Goal: Task Accomplishment & Management: Complete application form

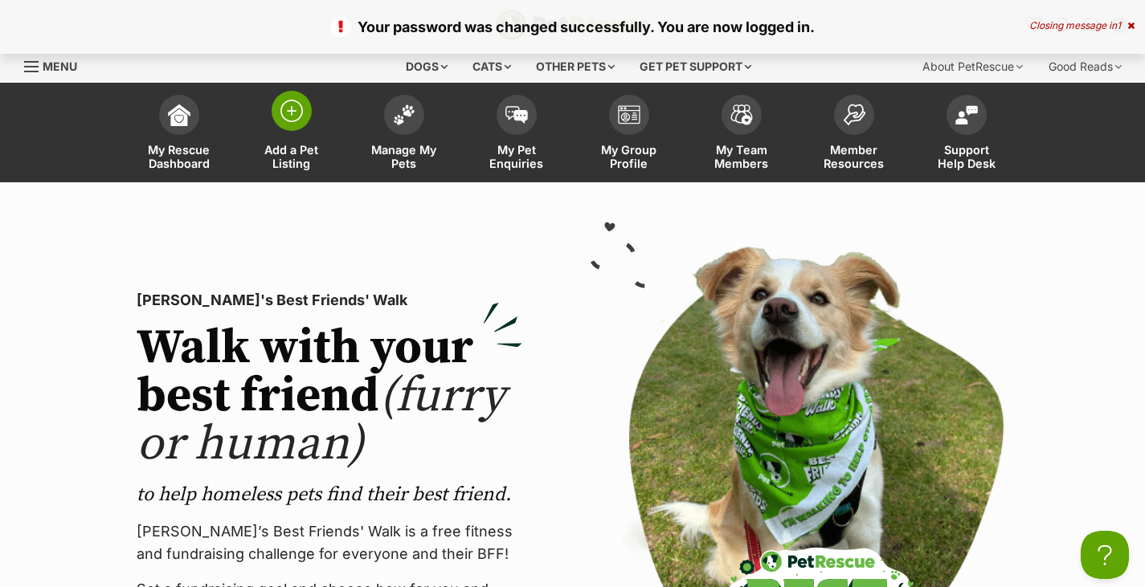
click at [292, 122] on img at bounding box center [291, 111] width 22 height 22
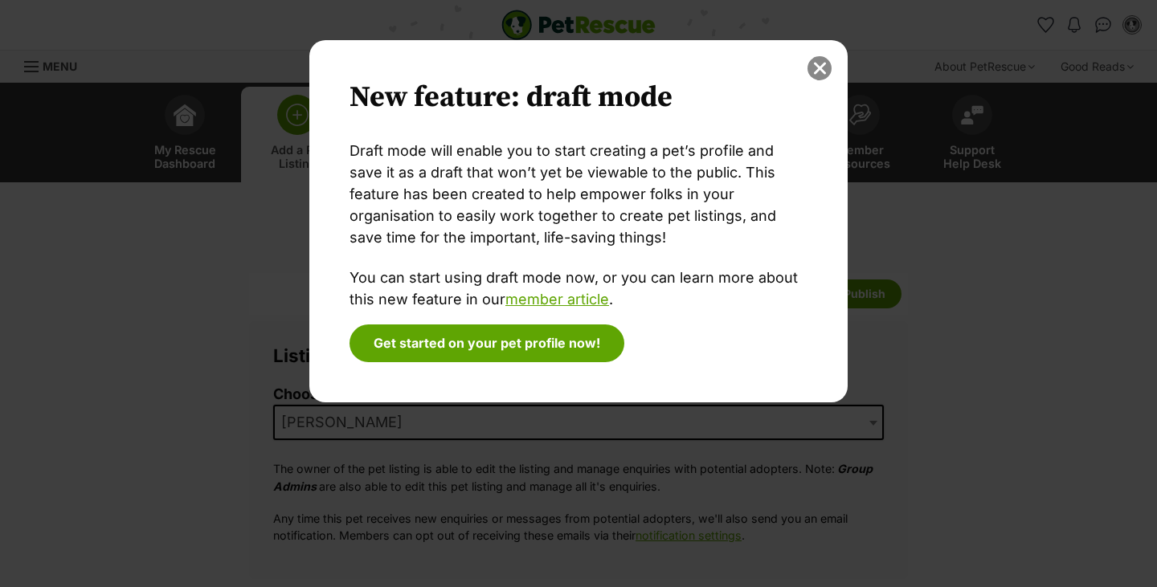
click at [821, 76] on button "close" at bounding box center [819, 68] width 24 height 24
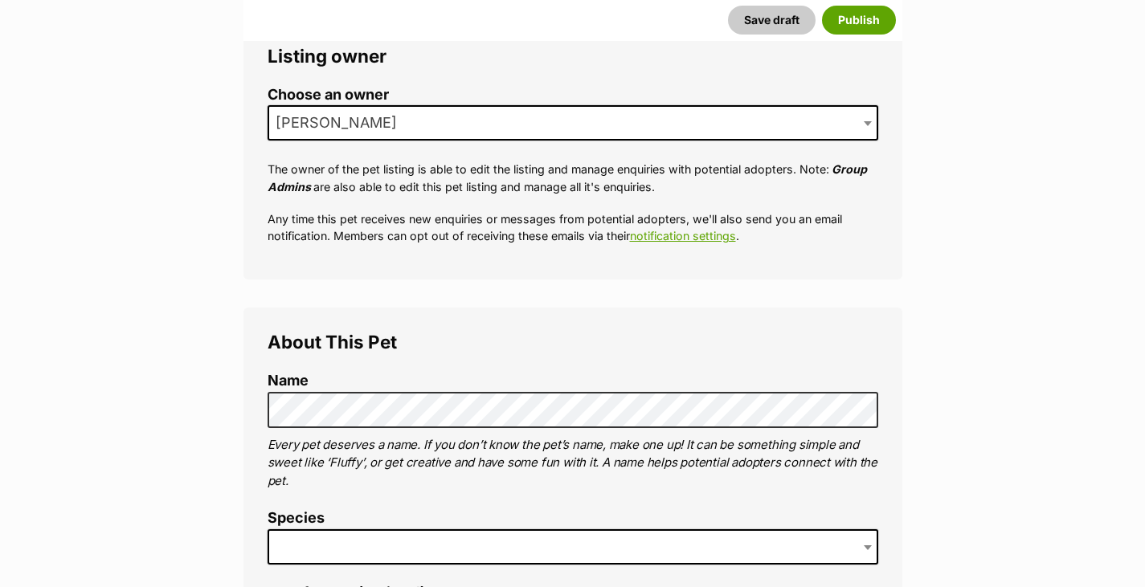
scroll to position [300, 0]
click at [564, 121] on span "[PERSON_NAME]" at bounding box center [573, 121] width 611 height 35
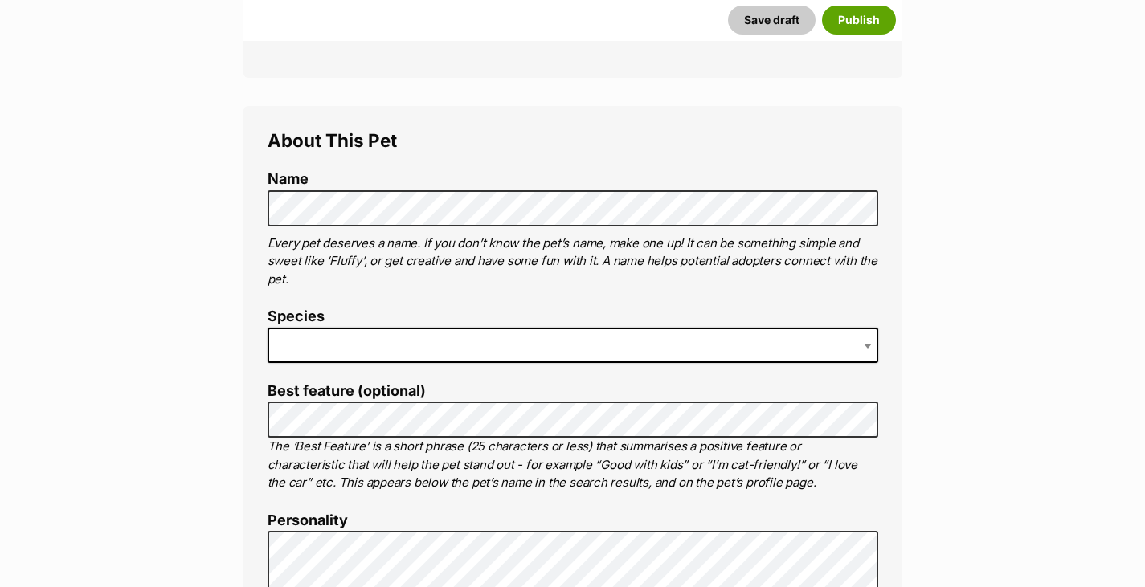
scroll to position [508, 0]
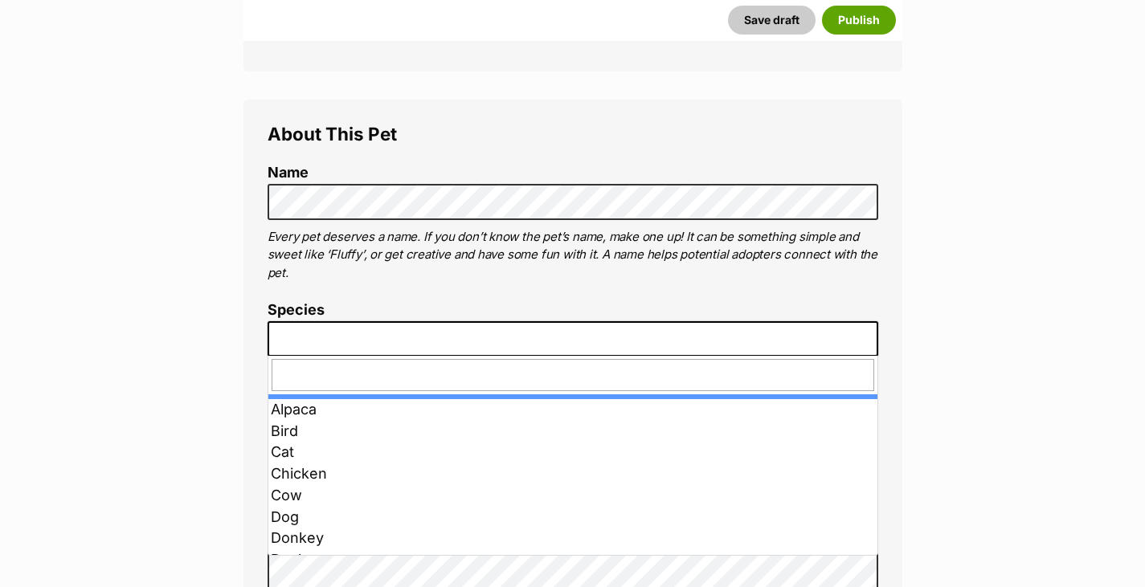
click at [433, 345] on span at bounding box center [573, 338] width 611 height 35
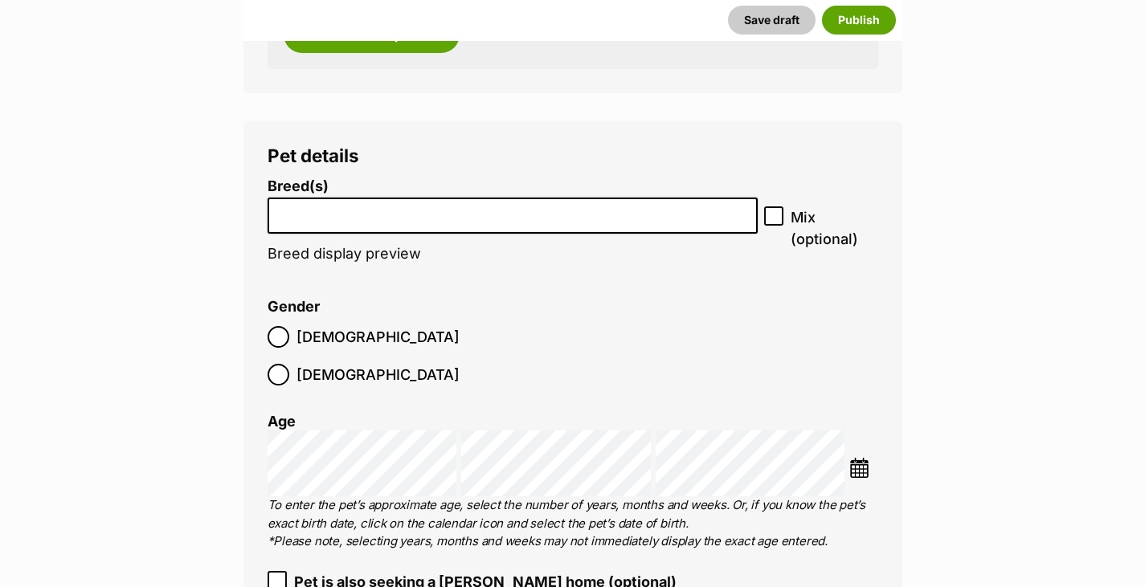
scroll to position [1860, 0]
click at [614, 199] on li at bounding box center [513, 214] width 480 height 33
type input "o"
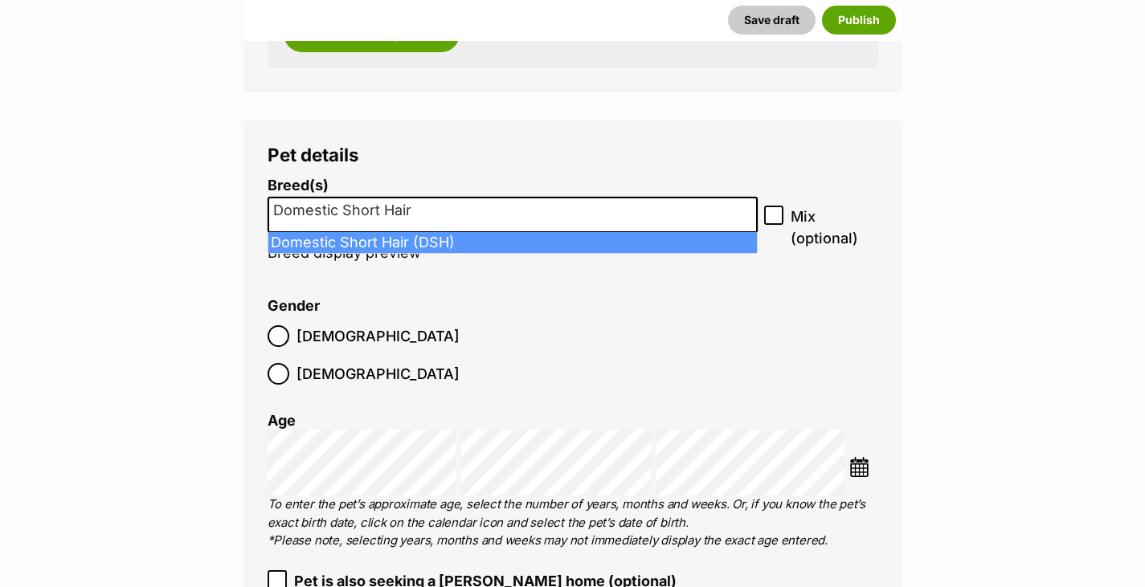
type input "Domestic Short Hair"
select select "252102"
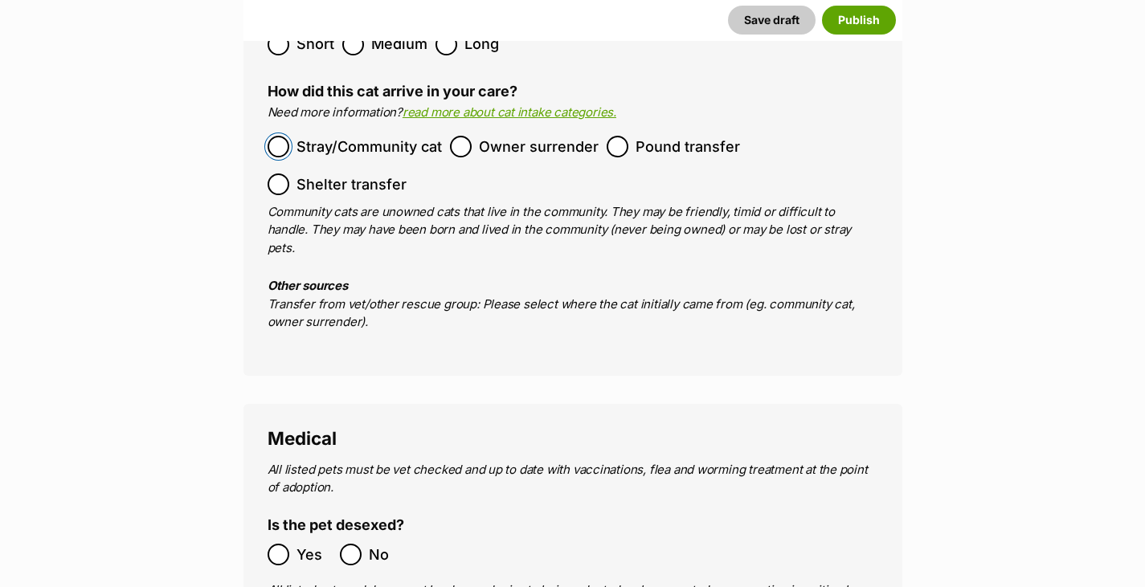
scroll to position [2563, 0]
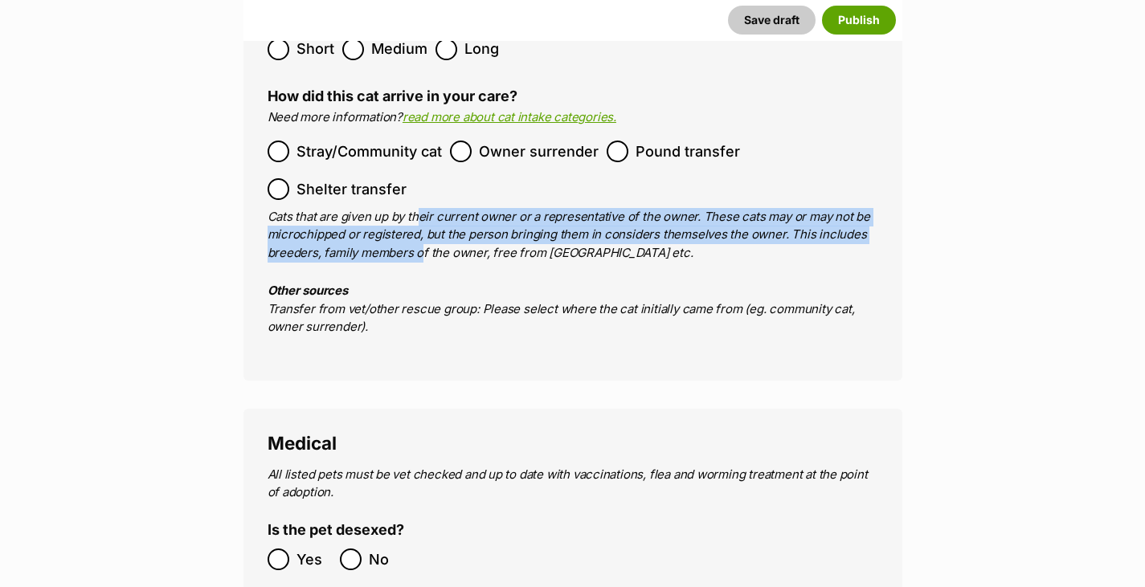
drag, startPoint x: 414, startPoint y: 173, endPoint x: 415, endPoint y: 221, distance: 48.2
click at [415, 221] on p "Cats that are given up by their current owner or a representative of the owner.…" at bounding box center [573, 235] width 611 height 55
drag, startPoint x: 415, startPoint y: 221, endPoint x: 397, endPoint y: 182, distance: 43.1
click at [397, 208] on p "Cats that are given up by their current owner or a representative of the owner.…" at bounding box center [573, 235] width 611 height 55
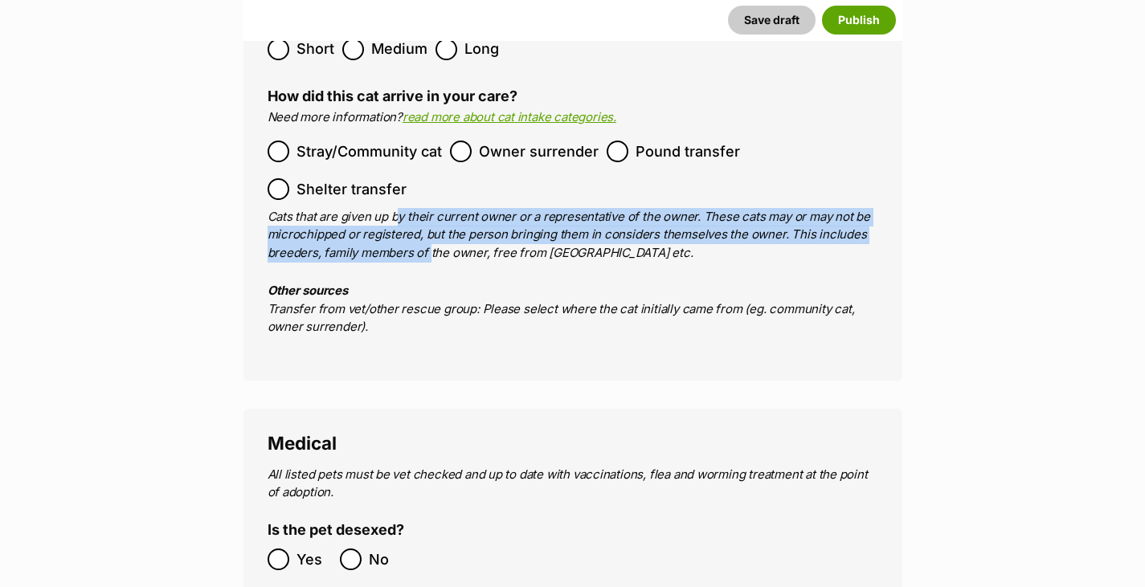
click at [397, 208] on p "Cats that are given up by their current owner or a representative of the owner.…" at bounding box center [573, 235] width 611 height 55
drag, startPoint x: 397, startPoint y: 182, endPoint x: 456, endPoint y: 216, distance: 68.8
click at [456, 216] on p "Cats that are given up by their current owner or a representative of the owner.…" at bounding box center [573, 235] width 611 height 55
drag, startPoint x: 456, startPoint y: 216, endPoint x: 435, endPoint y: 183, distance: 39.0
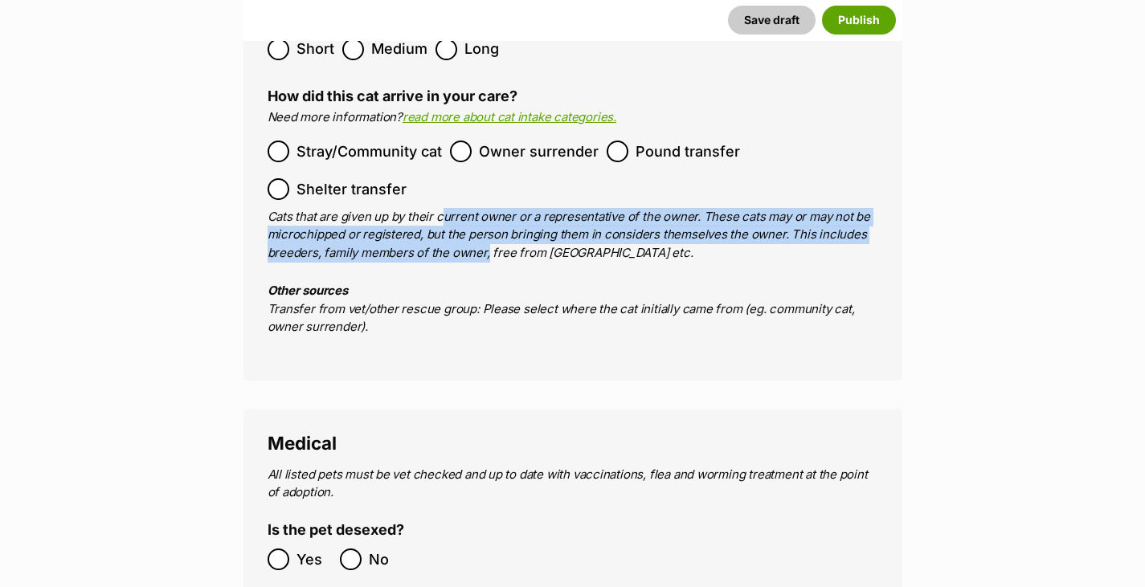
click at [435, 208] on p "Cats that are given up by their current owner or a representative of the owner.…" at bounding box center [573, 235] width 611 height 55
drag, startPoint x: 435, startPoint y: 183, endPoint x: 466, endPoint y: 213, distance: 42.6
click at [466, 213] on p "Cats that are given up by their current owner or a representative of the owner.…" at bounding box center [573, 235] width 611 height 55
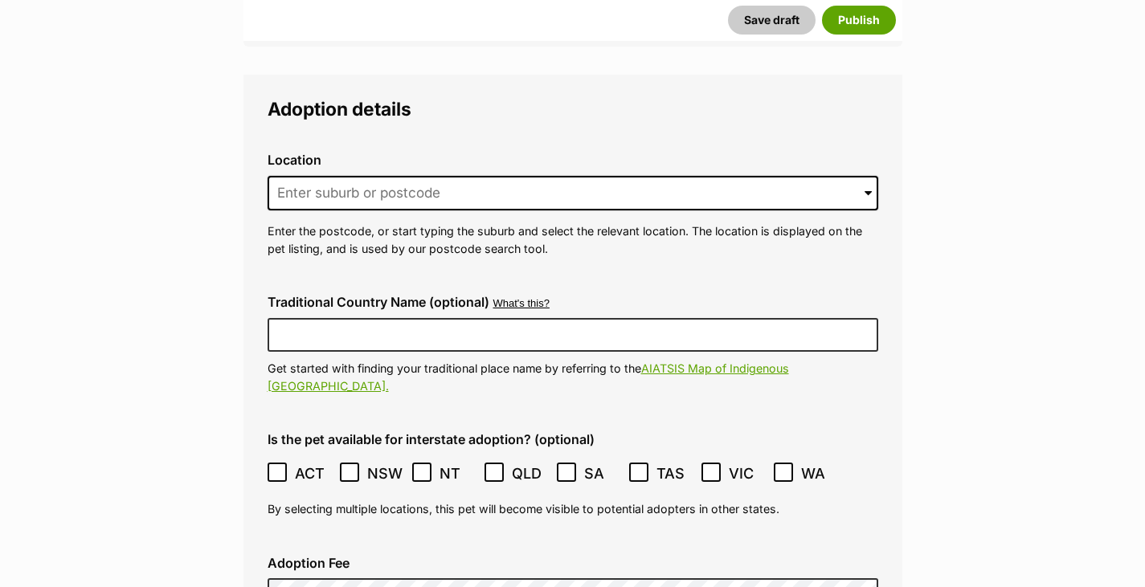
scroll to position [3865, 0]
click at [354, 175] on input at bounding box center [573, 192] width 611 height 35
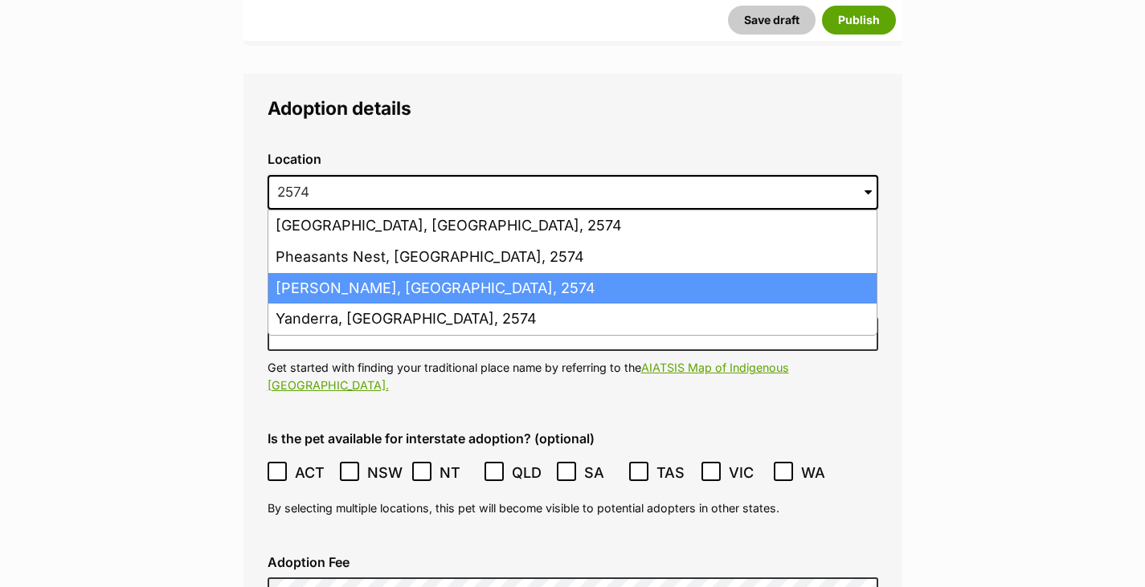
click at [348, 273] on li "Bargo, New South Wales, 2574" at bounding box center [572, 288] width 608 height 31
type input "Bargo, New South Wales, 2574"
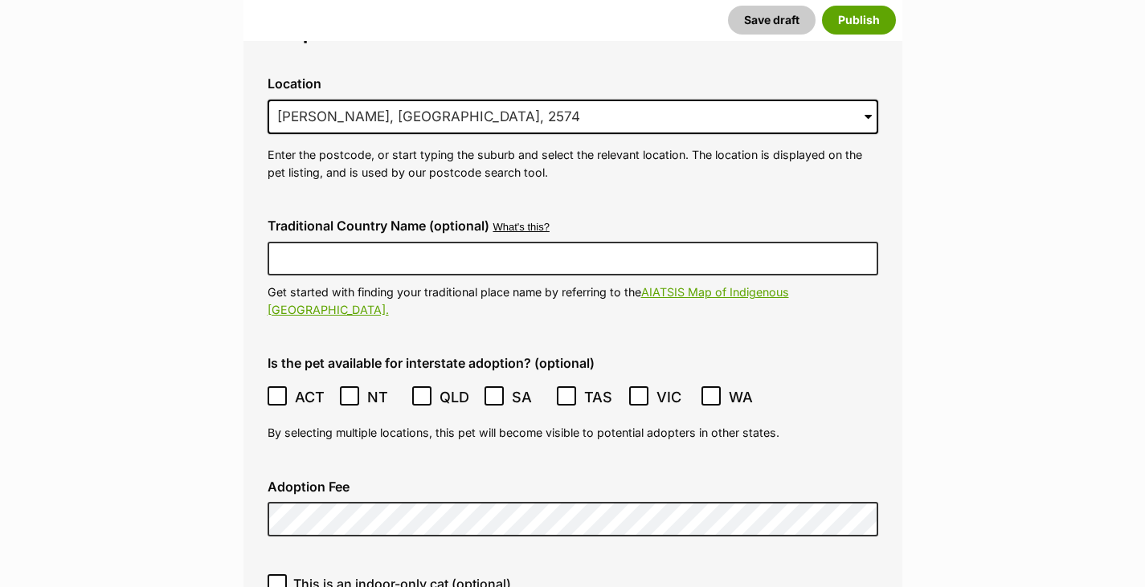
scroll to position [3941, 0]
click at [709, 284] on link "AIATSIS Map of Indigenous Australia." at bounding box center [528, 299] width 521 height 31
click at [279, 390] on icon at bounding box center [277, 395] width 11 height 11
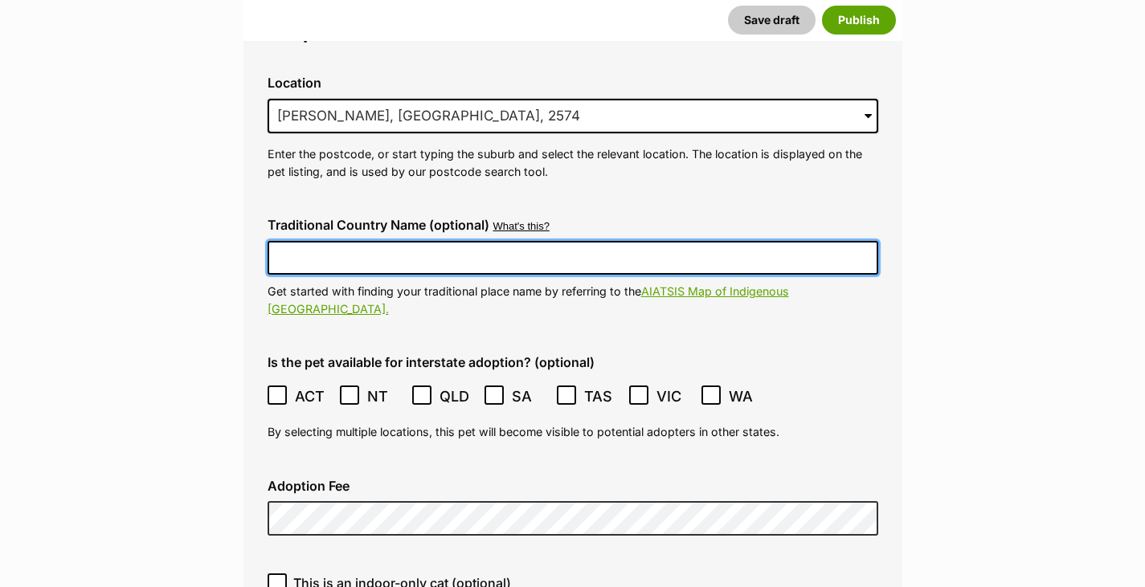
click at [415, 241] on input "Traditional Country Name (optional)" at bounding box center [573, 258] width 611 height 34
drag, startPoint x: 406, startPoint y: 219, endPoint x: 198, endPoint y: 214, distance: 208.1
paste input "rawal and Gundungurra"
type input "Dharawal and Gundungurra"
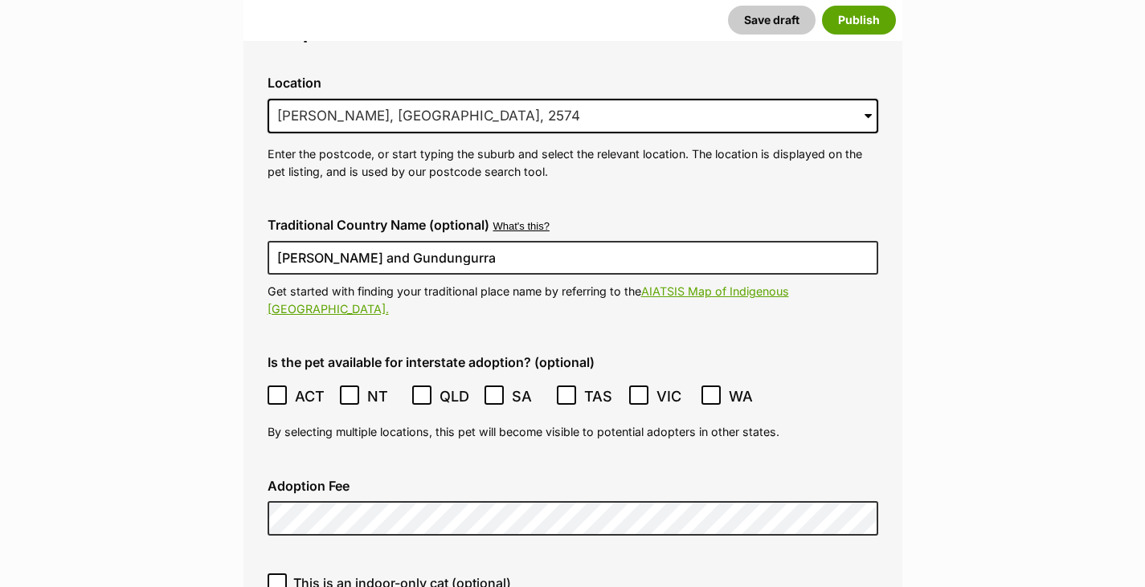
click at [439, 342] on div "Is the pet available for interstate adoption? (optional) ACT NSW NT QLD SA TAS …" at bounding box center [573, 398] width 636 height 112
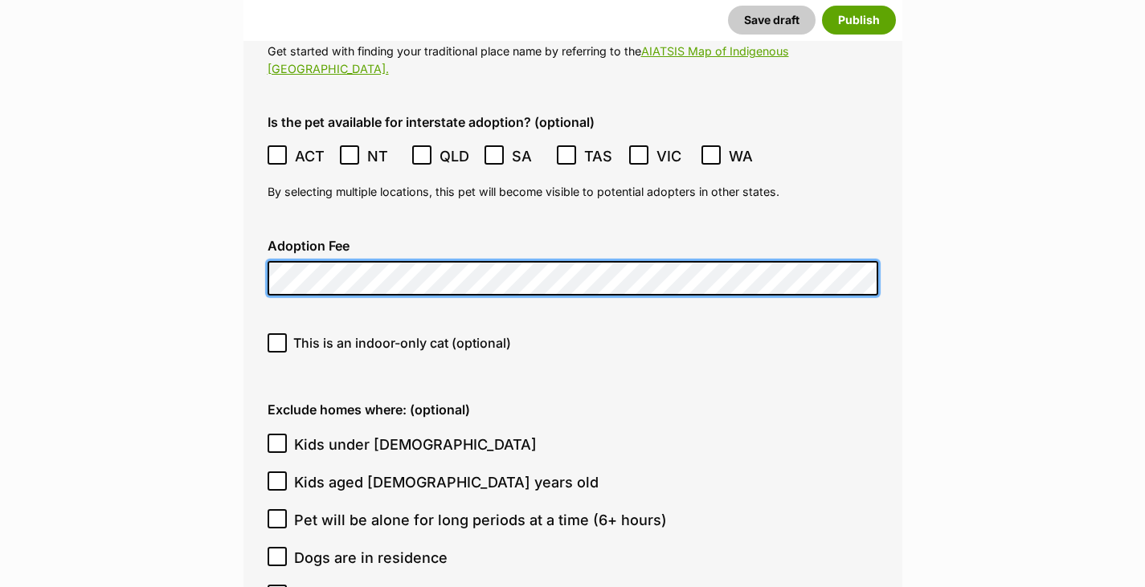
scroll to position [4182, 0]
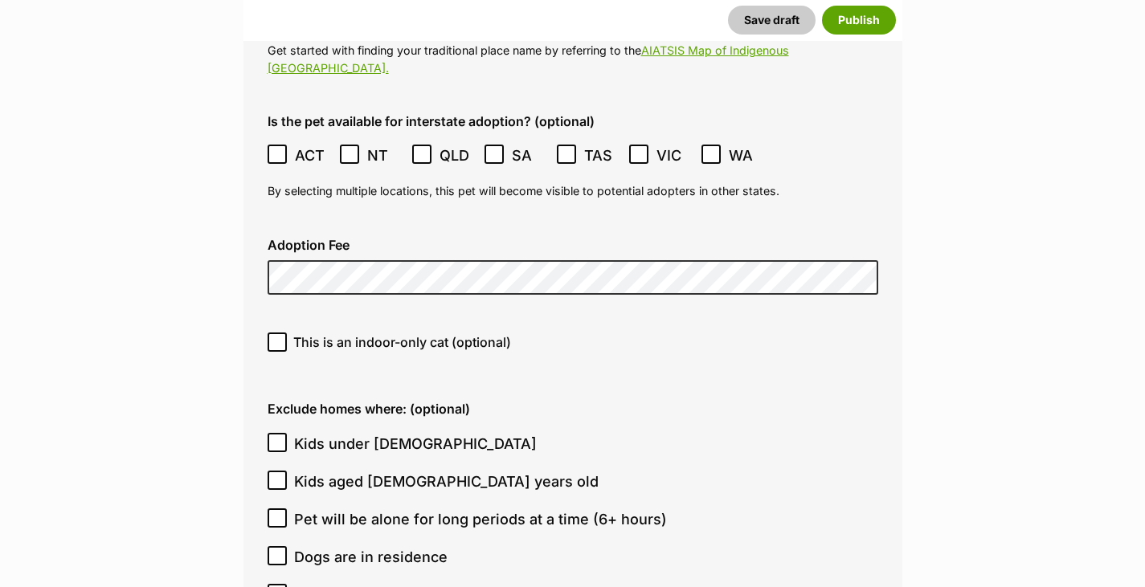
click at [312, 330] on div "Location 0 options available. 3578 Bargo, New South Wales, 2574 Avon, New South…" at bounding box center [573, 524] width 611 height 1405
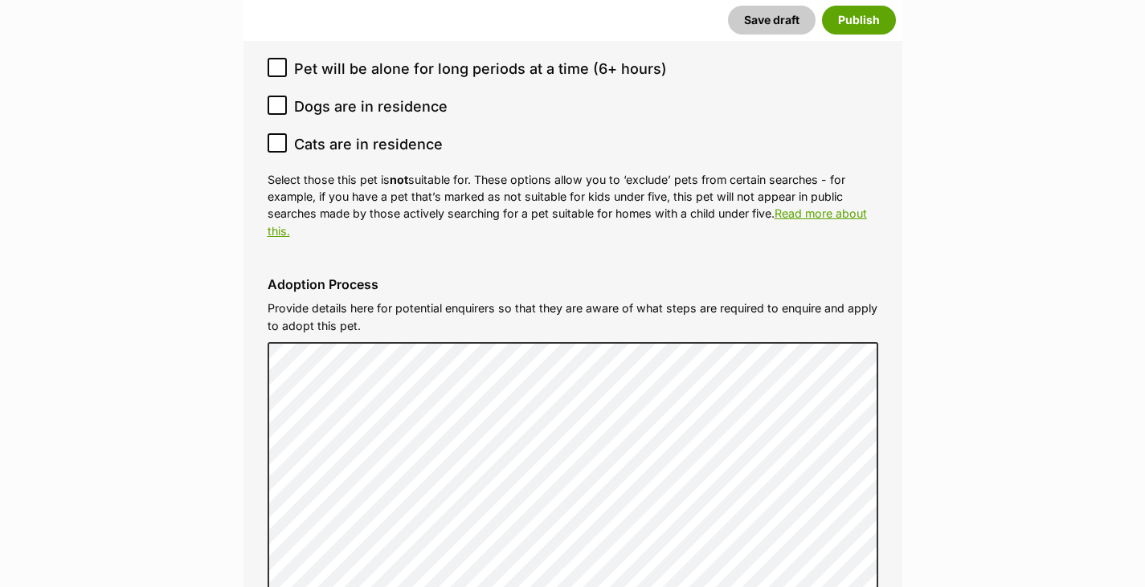
scroll to position [4667, 0]
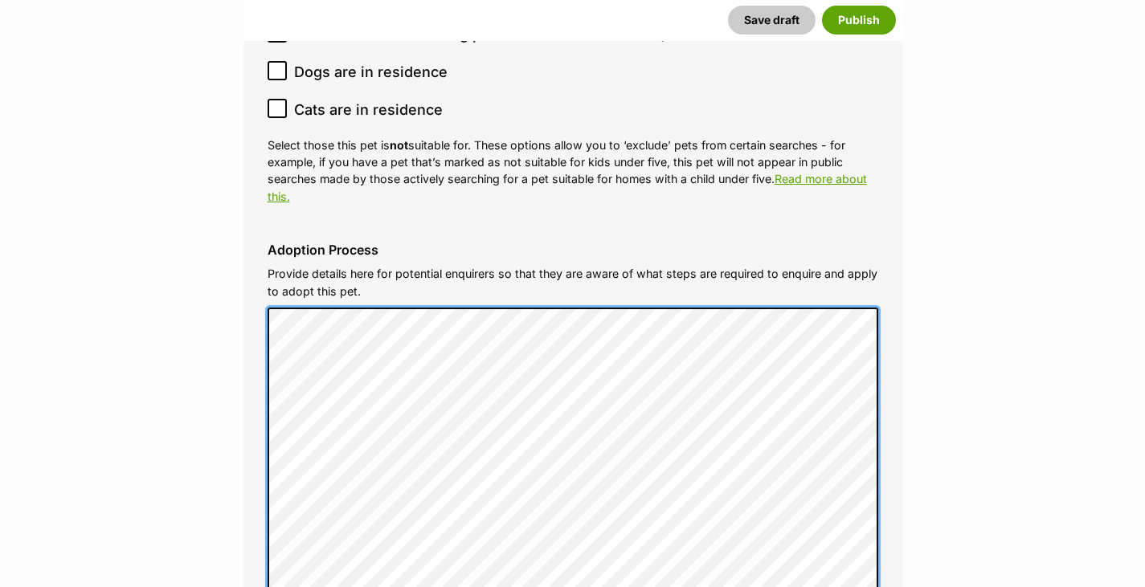
click at [265, 273] on div "Adoption Process Provide details here for potential enquirers so that they are …" at bounding box center [573, 486] width 636 height 512
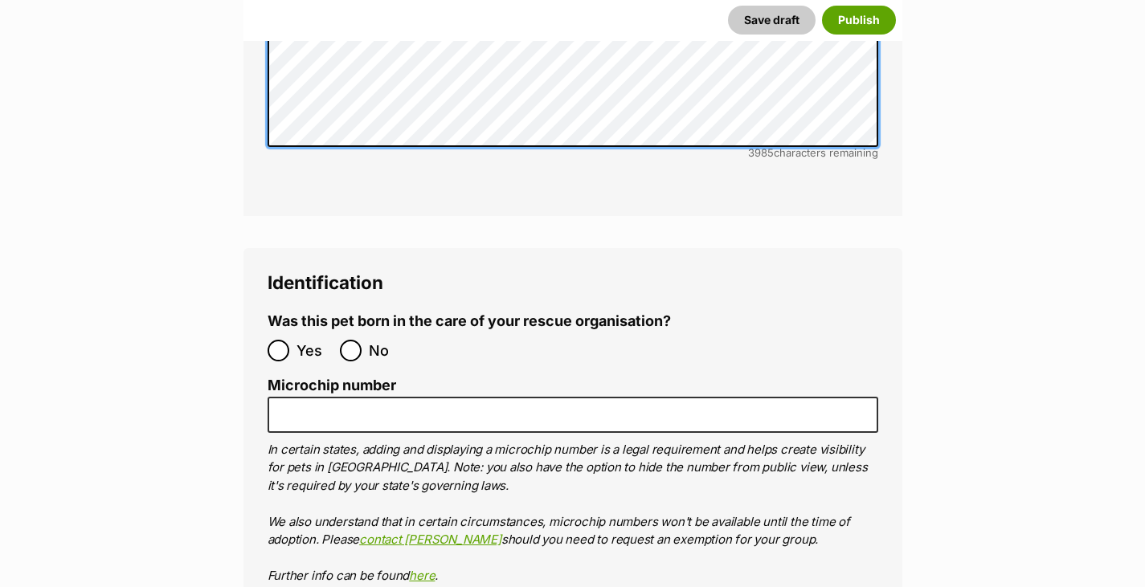
scroll to position [5230, 0]
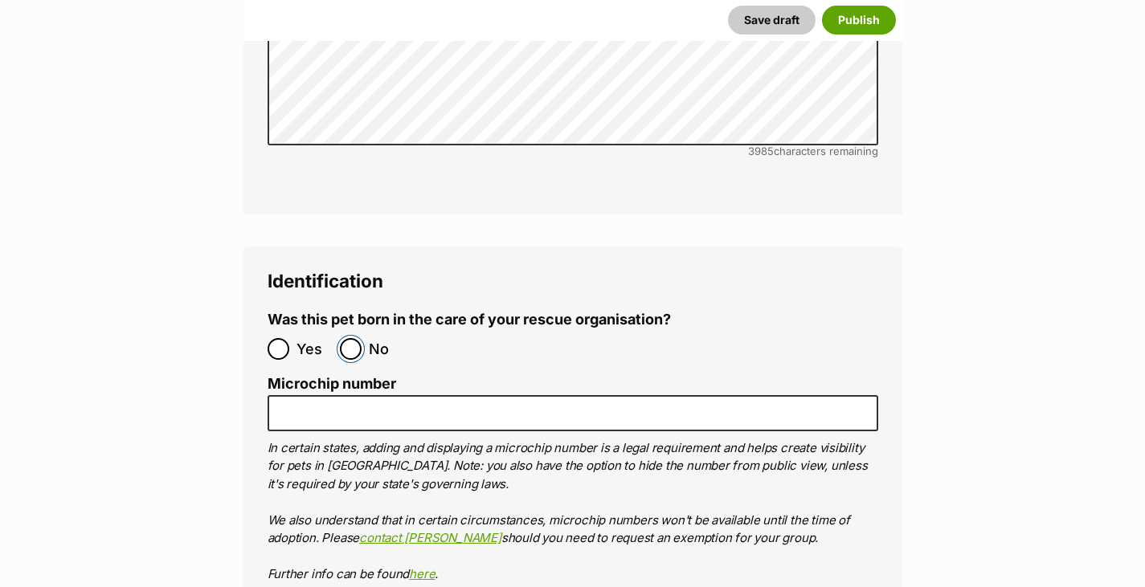
click at [355, 338] on input "No" at bounding box center [351, 349] width 22 height 22
radio input "true"
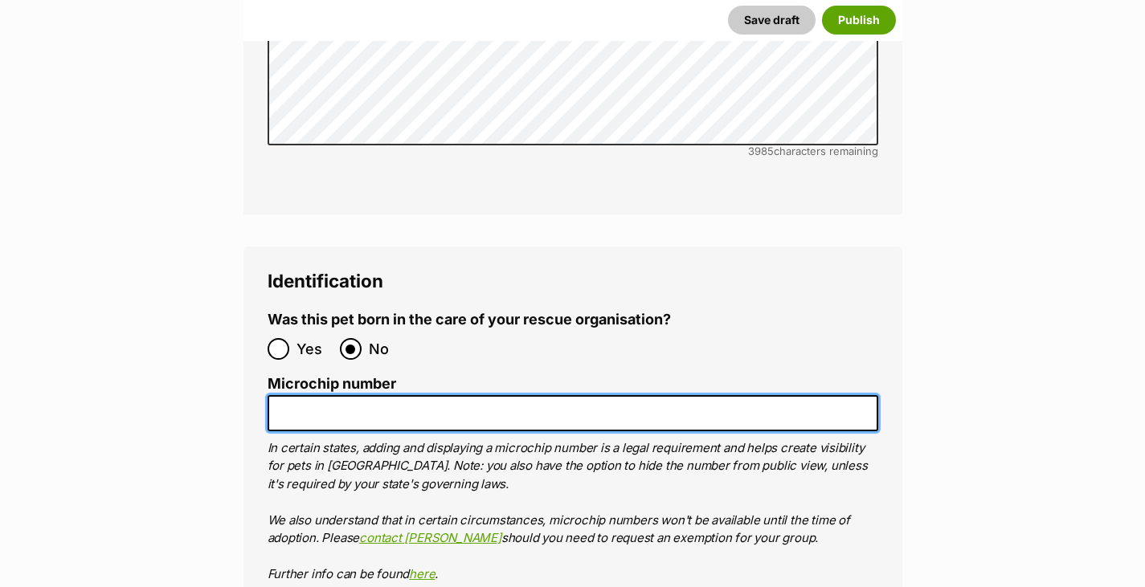
click at [427, 395] on input "Microchip number" at bounding box center [573, 413] width 611 height 36
paste input "953010007722971"
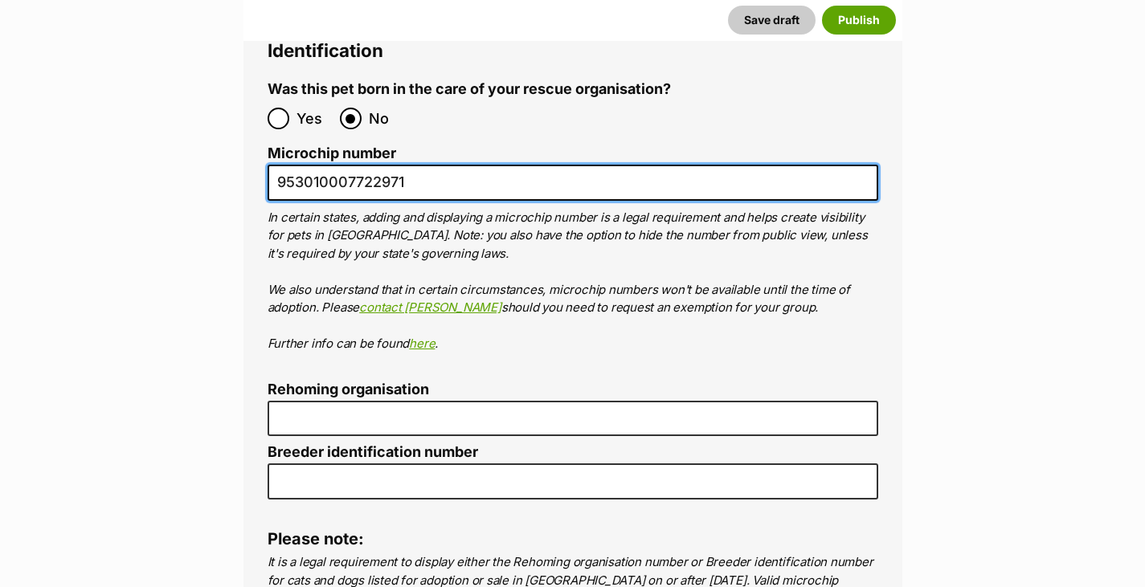
scroll to position [5471, 0]
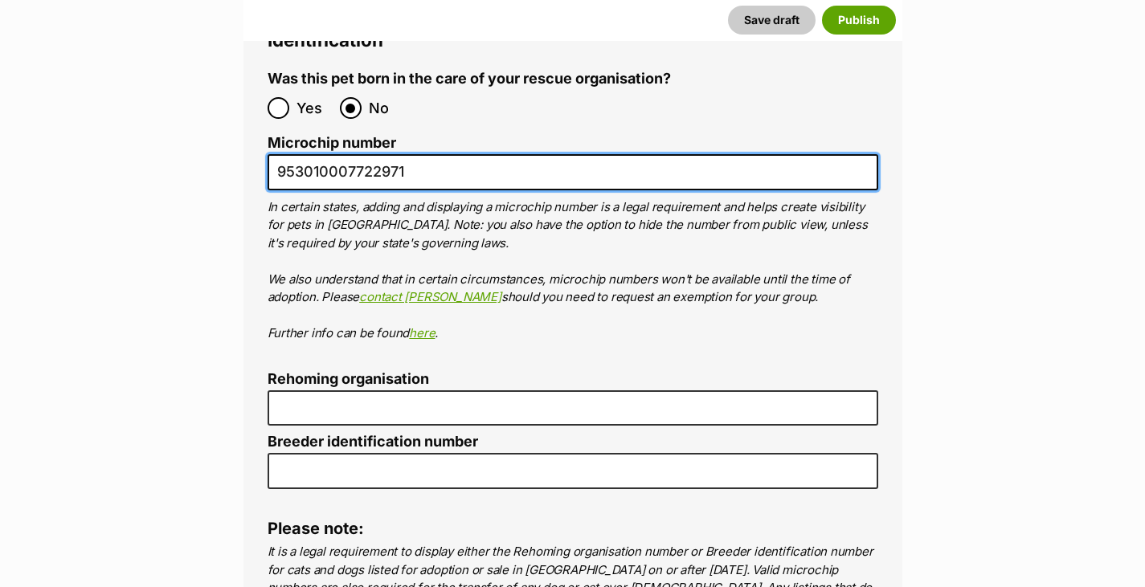
type input "953010007722971"
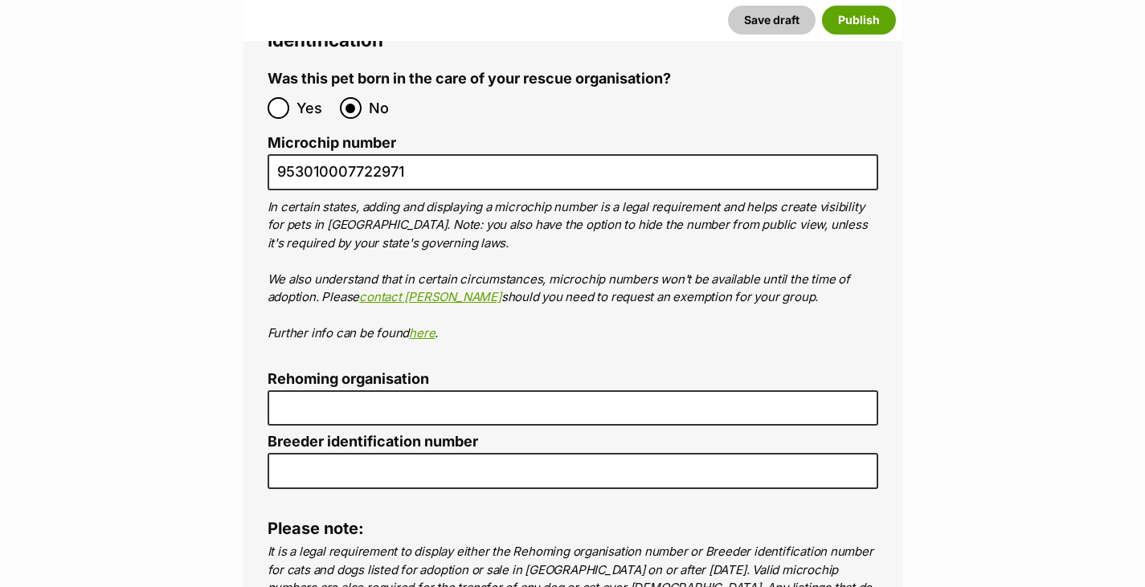
click at [511, 279] on p "In certain states, adding and displaying a microchip number is a legal requirem…" at bounding box center [573, 270] width 611 height 145
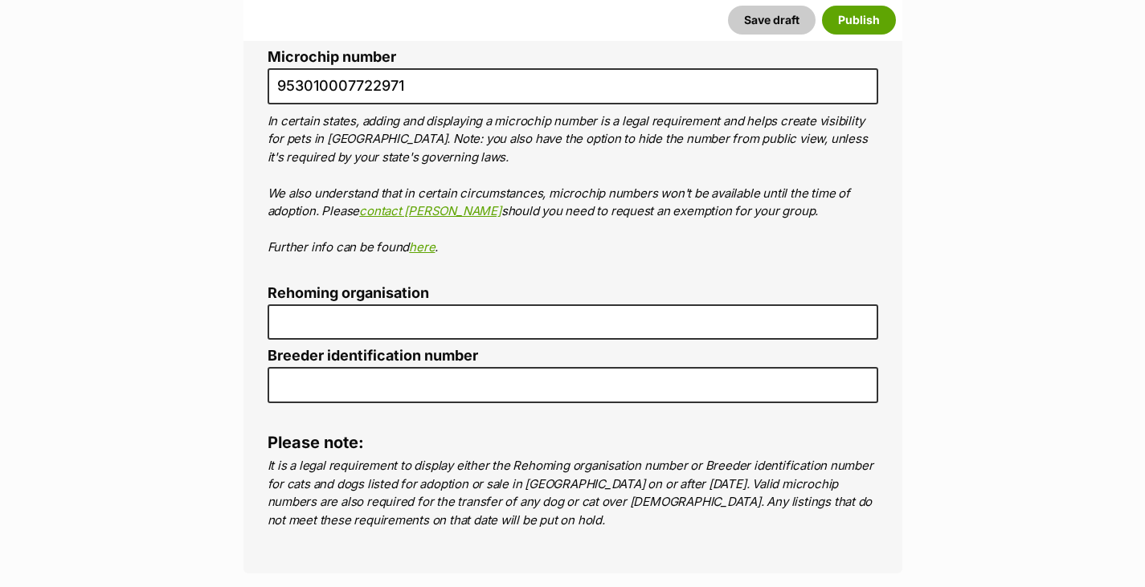
scroll to position [5558, 0]
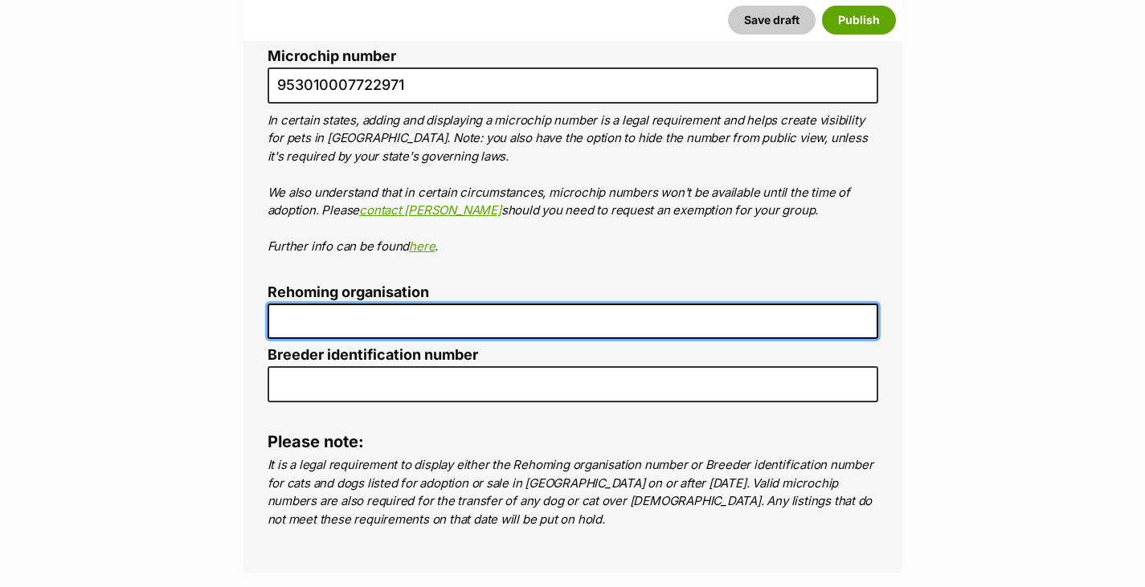
click at [487, 304] on input "Rehoming organisation" at bounding box center [573, 322] width 611 height 36
type input "P"
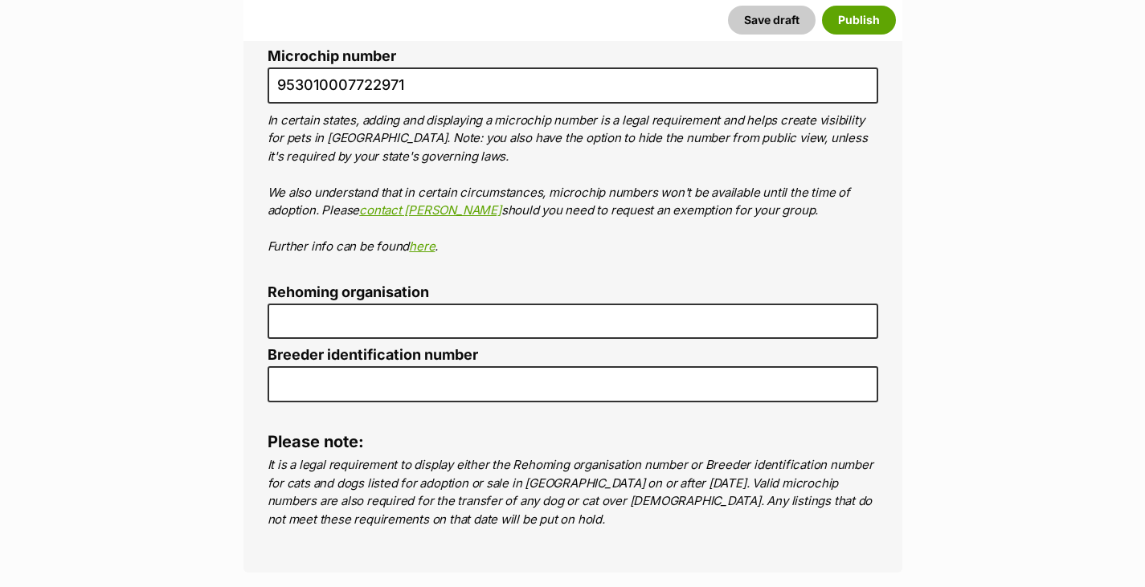
click at [461, 456] on p "It is a legal requirement to display either the Rehoming organisation number or…" at bounding box center [573, 492] width 611 height 72
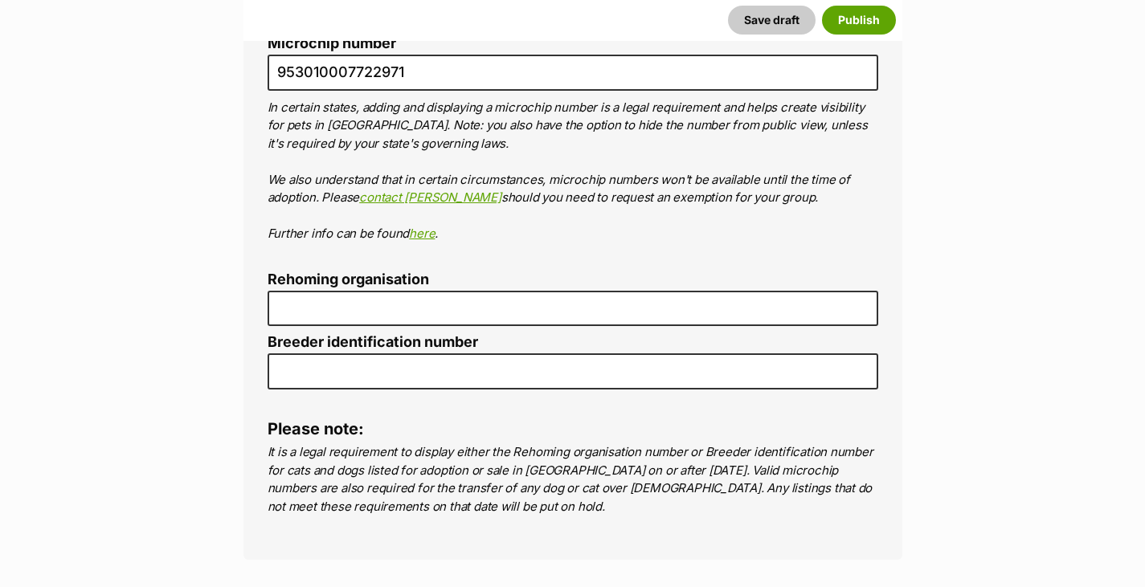
scroll to position [5570, 0]
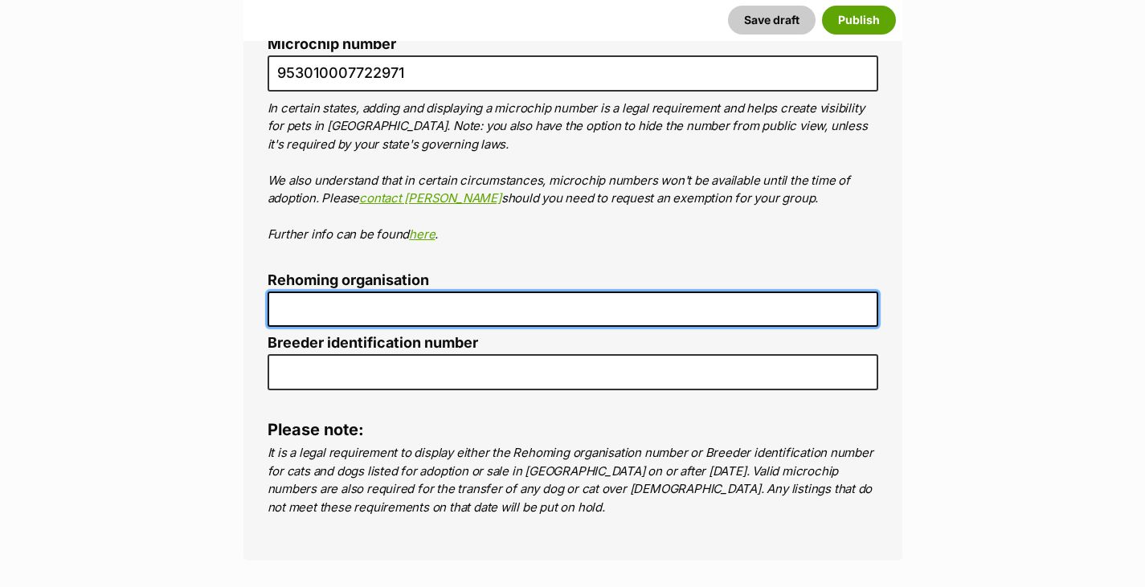
click at [470, 292] on input "Rehoming organisation" at bounding box center [573, 310] width 611 height 36
type input "R"
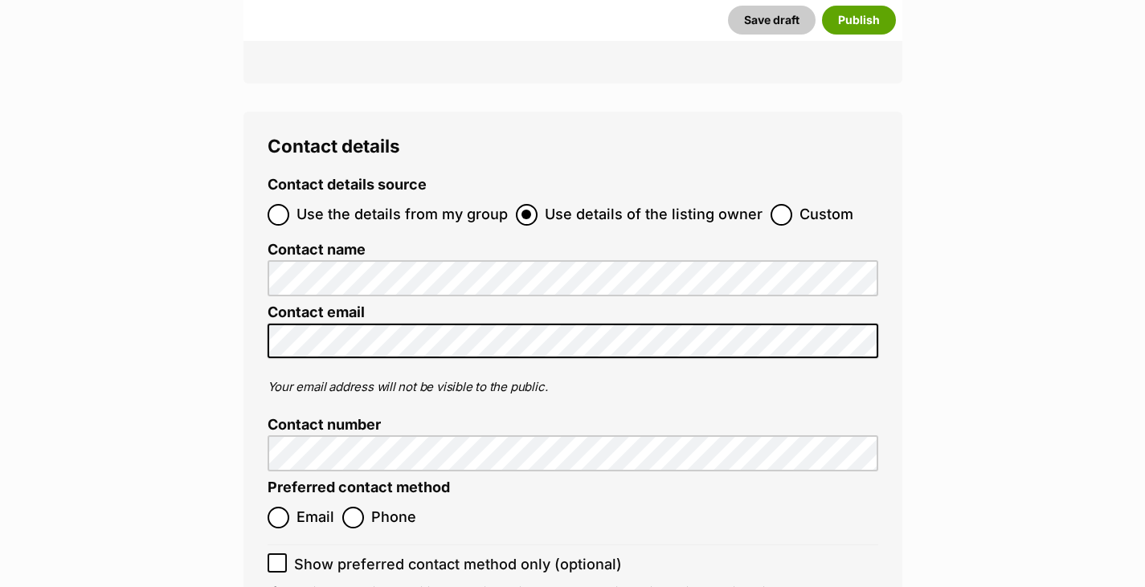
scroll to position [6048, 0]
type input "Premier Vet Care"
click at [288, 203] on input "Use the details from my group" at bounding box center [279, 214] width 22 height 22
radio input "true"
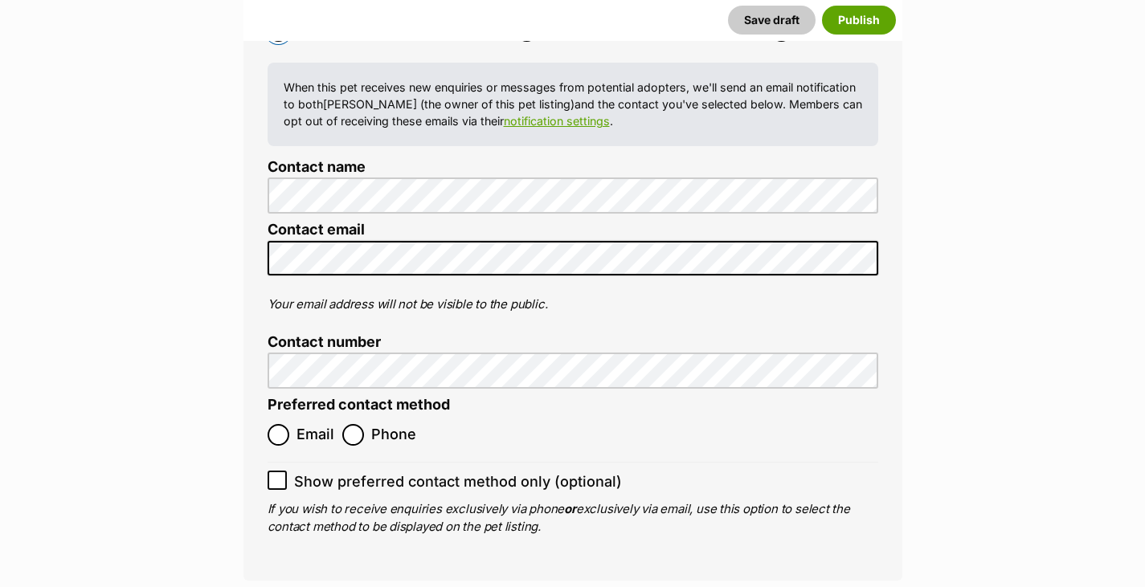
scroll to position [6352, 0]
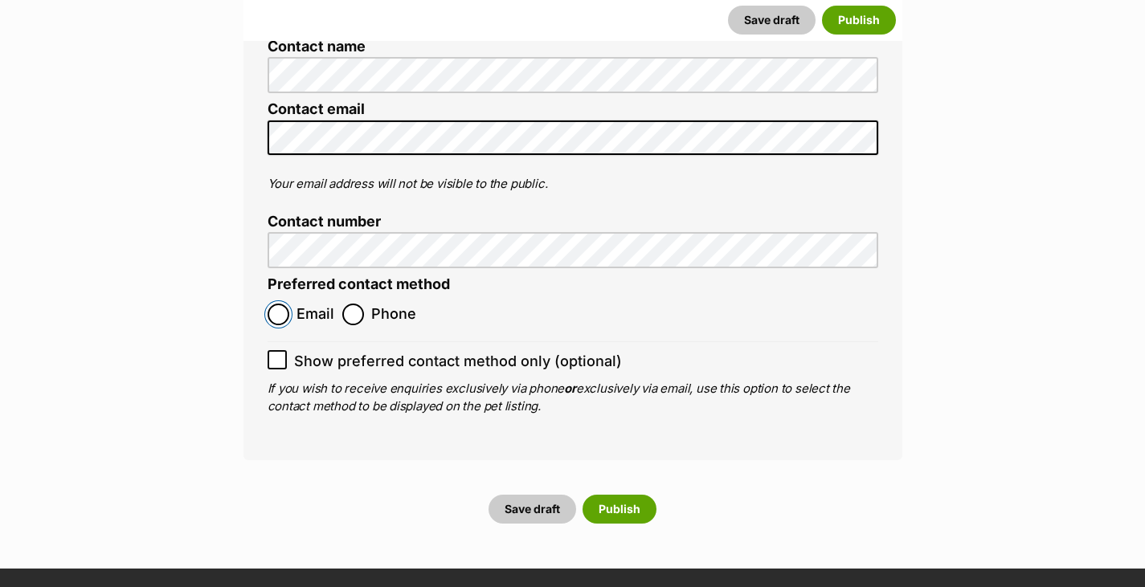
click at [288, 304] on input "Email" at bounding box center [279, 315] width 22 height 22
radio input "true"
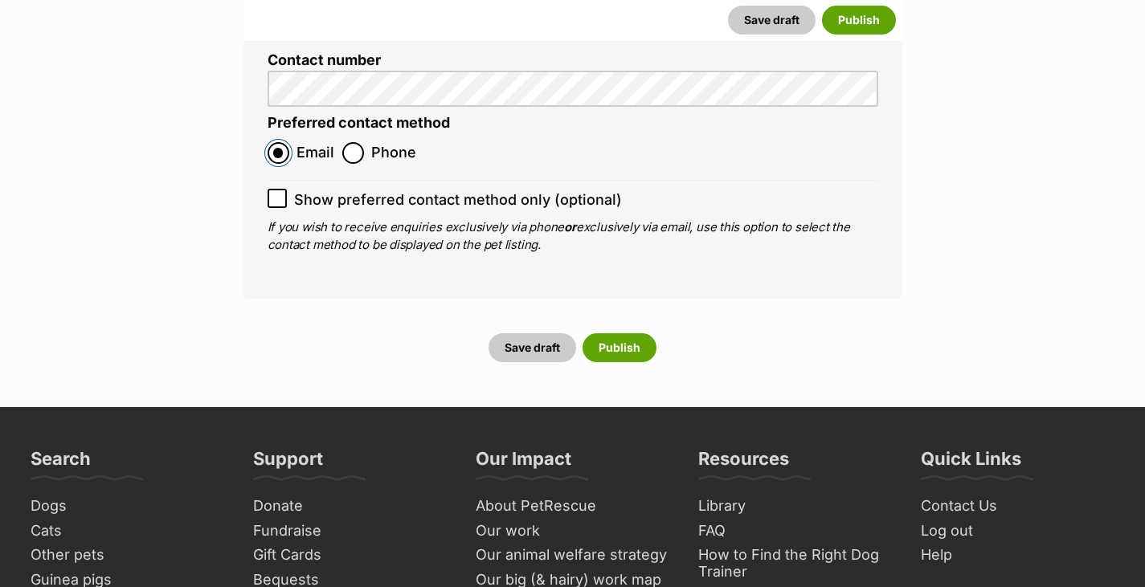
scroll to position [6514, 0]
click at [631, 333] on button "Publish" at bounding box center [619, 347] width 74 height 29
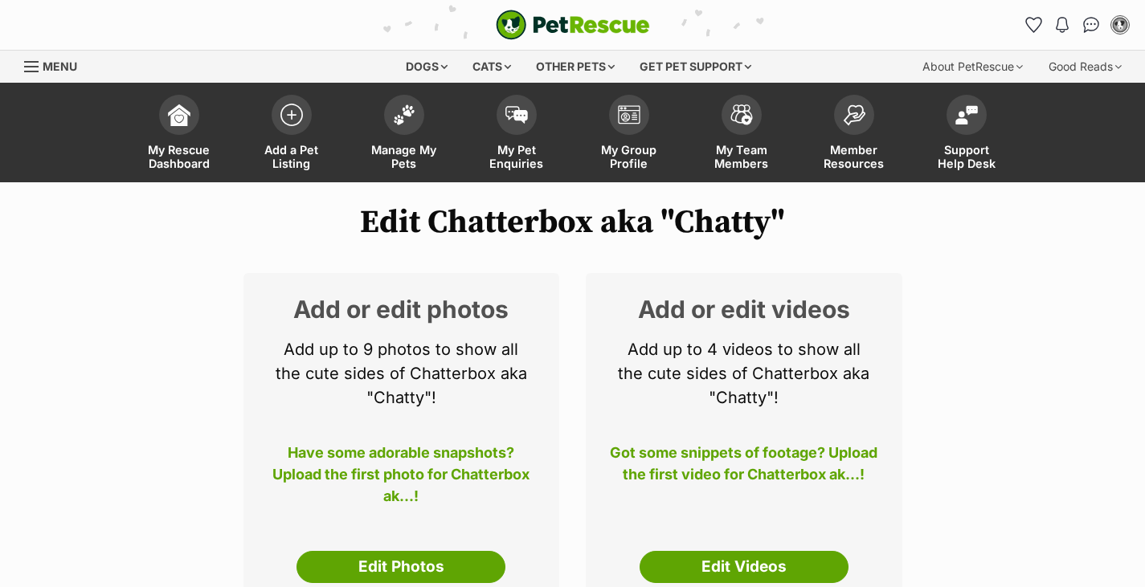
scroll to position [170, 0]
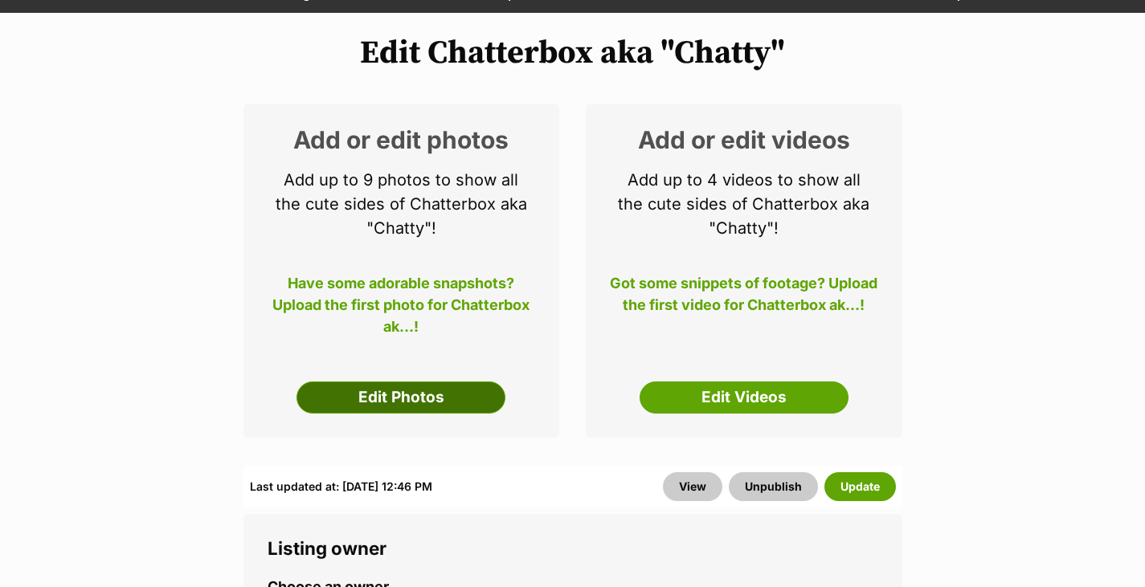
click at [458, 401] on link "Edit Photos" at bounding box center [400, 398] width 209 height 32
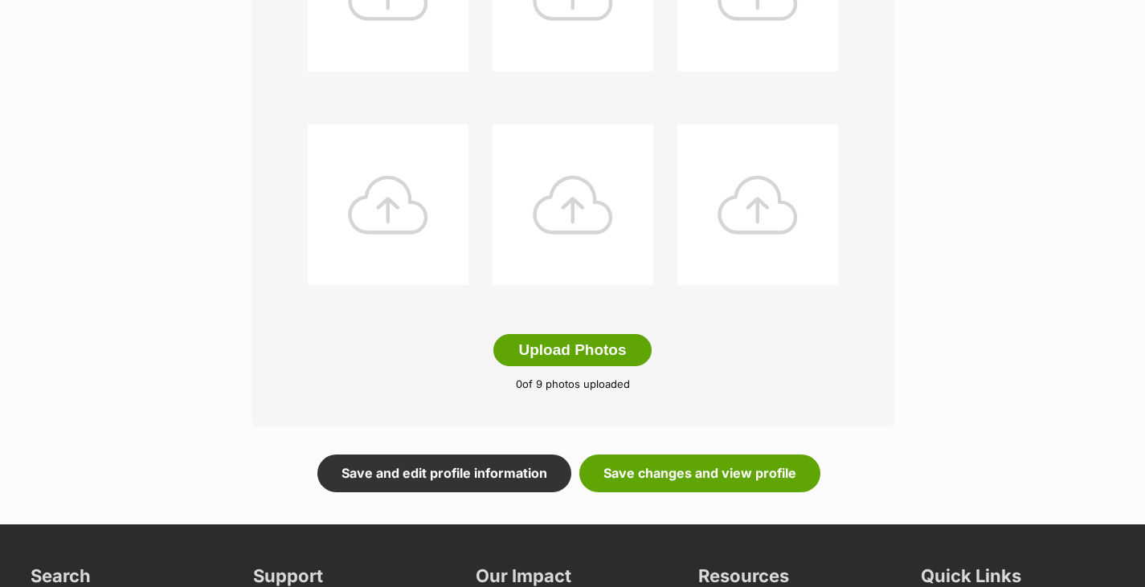
scroll to position [739, 0]
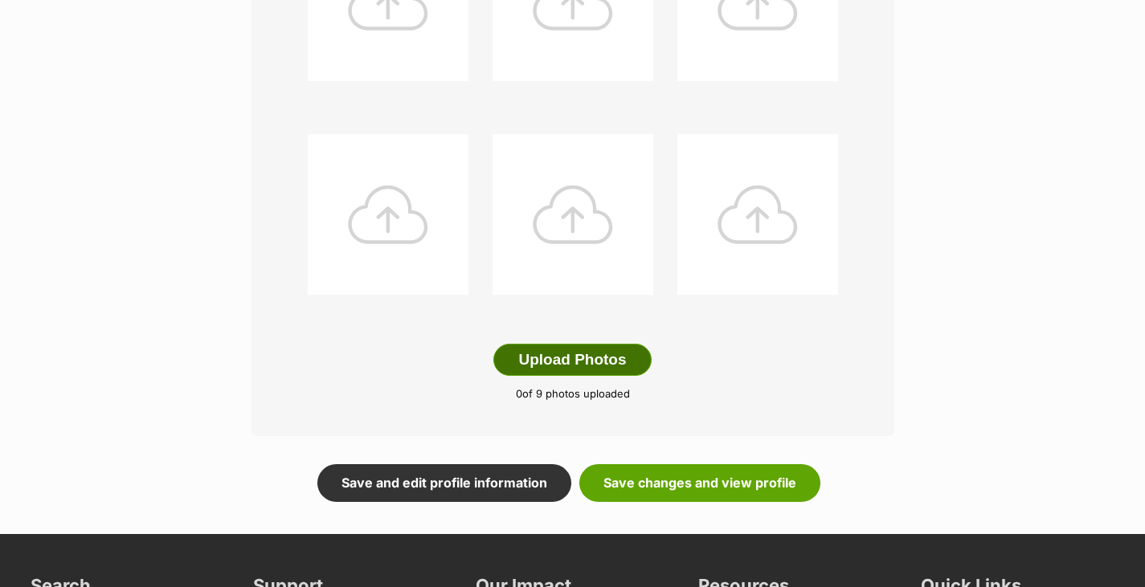
click at [596, 353] on button "Upload Photos" at bounding box center [571, 360] width 157 height 32
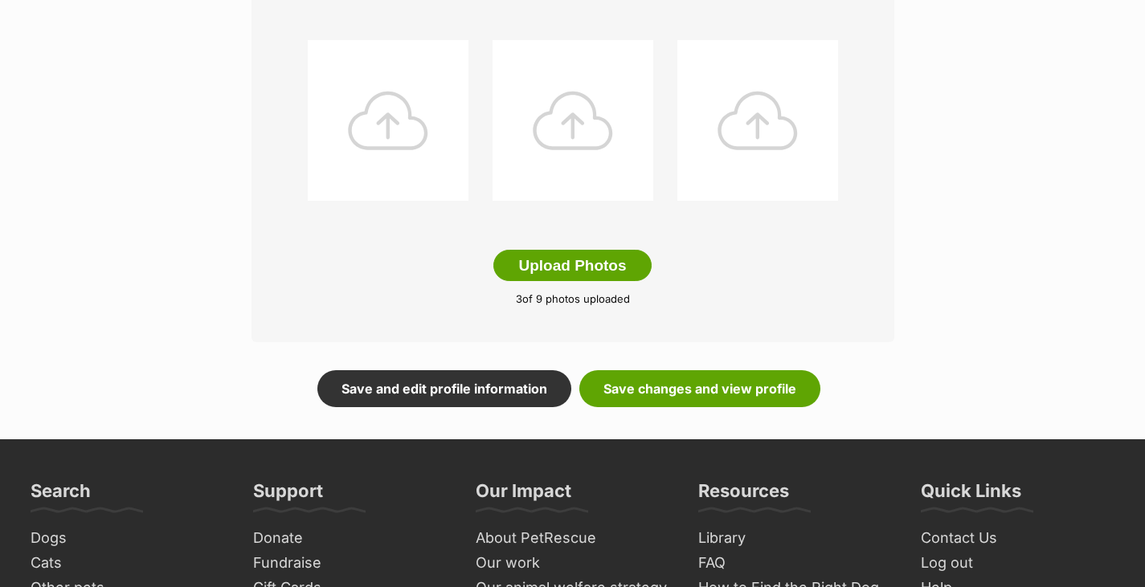
scroll to position [835, 0]
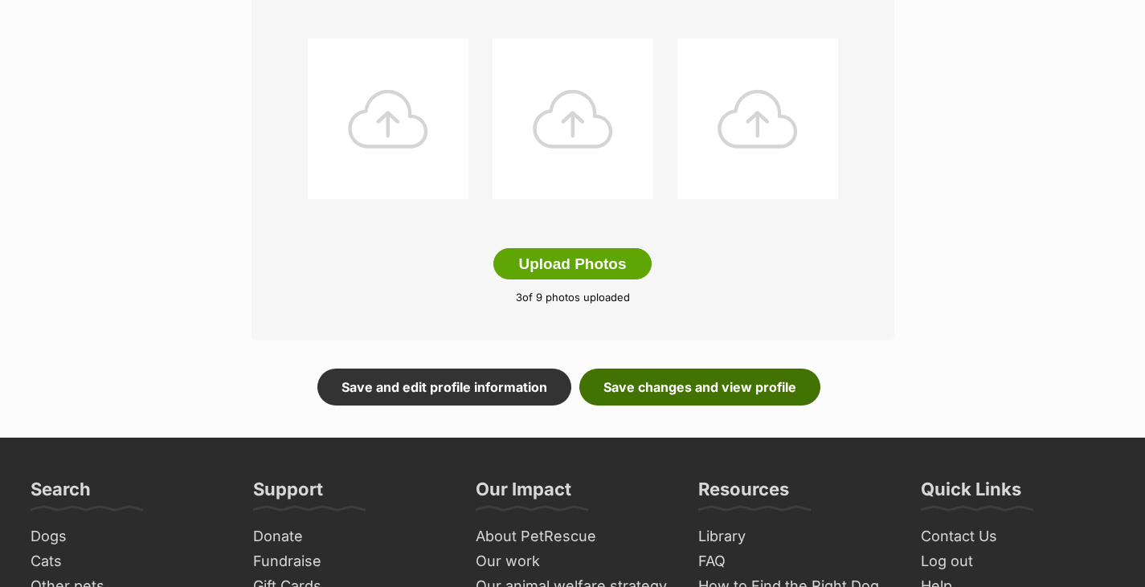
click at [773, 397] on link "Save changes and view profile" at bounding box center [699, 387] width 241 height 37
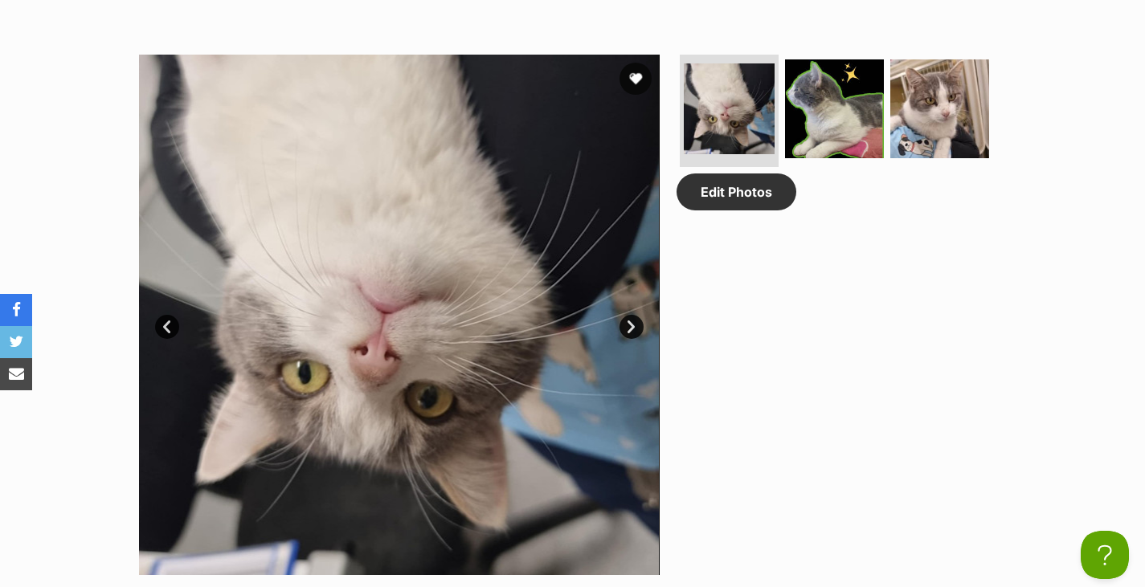
scroll to position [793, 0]
